Goal: Task Accomplishment & Management: Manage account settings

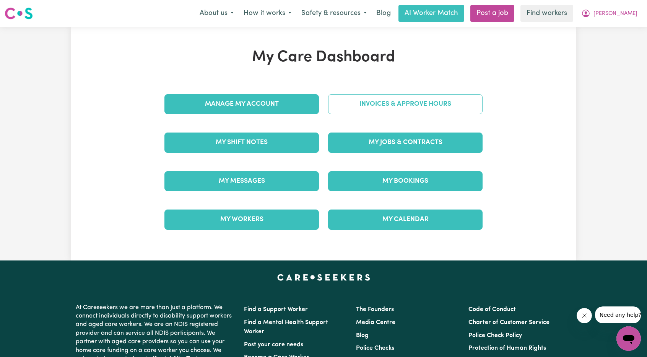
click at [375, 103] on link "Invoices & Approve Hours" at bounding box center [405, 104] width 155 height 20
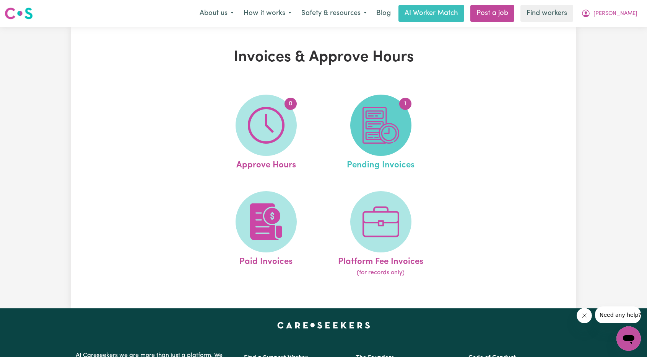
click at [373, 153] on span "1" at bounding box center [380, 124] width 61 height 61
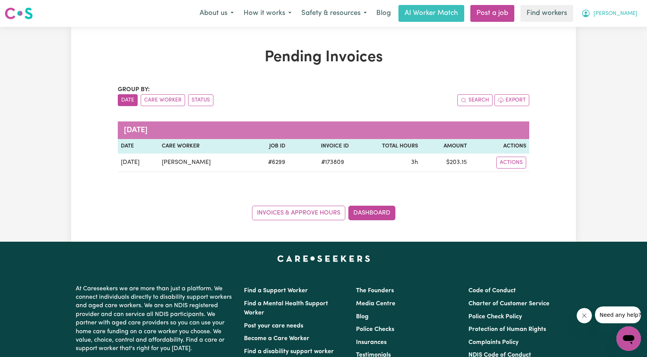
drag, startPoint x: 637, startPoint y: 13, endPoint x: 635, endPoint y: 18, distance: 5.7
click at [637, 13] on button "[PERSON_NAME]" at bounding box center [609, 13] width 66 height 16
click at [607, 47] on link "Logout" at bounding box center [612, 44] width 60 height 15
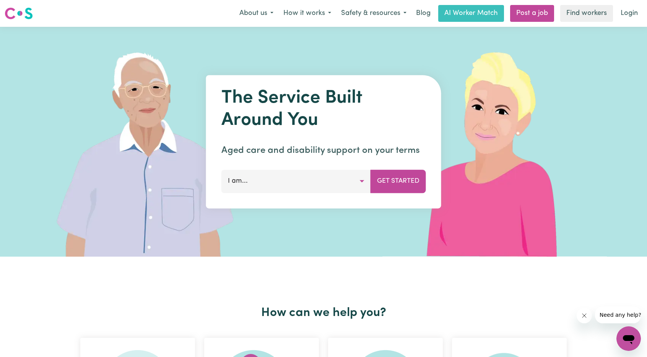
click at [631, 20] on link "Login" at bounding box center [629, 13] width 26 height 17
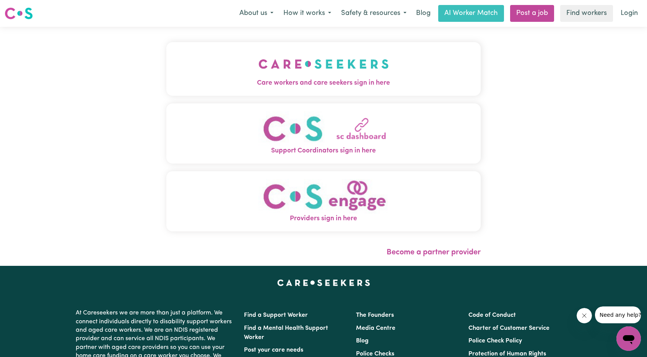
click at [296, 73] on img "Care workers and care seekers sign in here" at bounding box center [324, 64] width 130 height 28
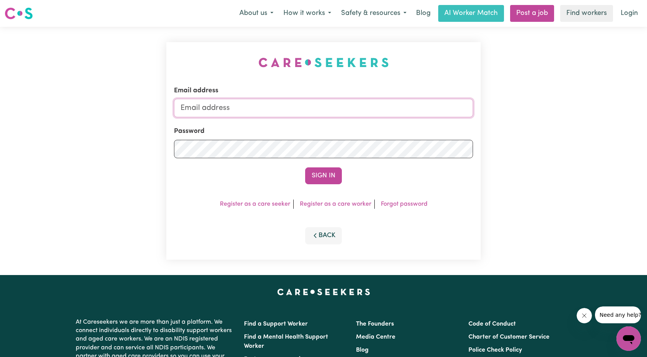
click at [352, 107] on input "Email address" at bounding box center [323, 108] width 299 height 18
drag, startPoint x: 221, startPoint y: 108, endPoint x: 362, endPoint y: 123, distance: 141.6
click at [359, 117] on input "[EMAIL_ADDRESS][PERSON_NAME][DOMAIN_NAME]" at bounding box center [323, 108] width 299 height 18
type input "superuser~[EMAIL_ADDRESS][DOMAIN_NAME]"
click at [323, 171] on button "Sign In" at bounding box center [323, 175] width 37 height 17
